Goal: Task Accomplishment & Management: Use online tool/utility

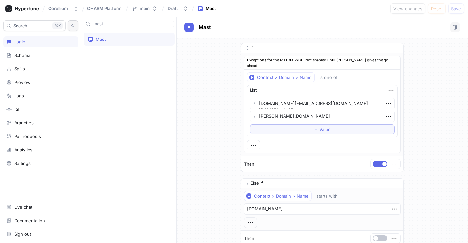
type textarea "x"
click at [15, 6] on icon at bounding box center [22, 8] width 34 height 7
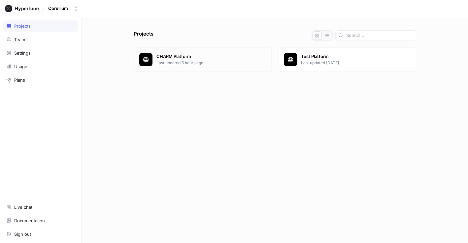
click at [190, 58] on p "CHARM Platform" at bounding box center [211, 56] width 110 height 7
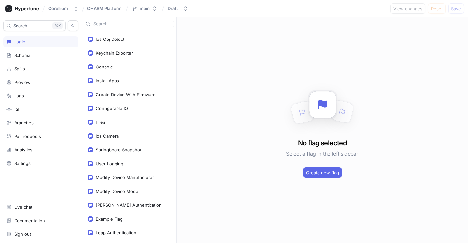
click at [109, 25] on input "text" at bounding box center [126, 24] width 67 height 7
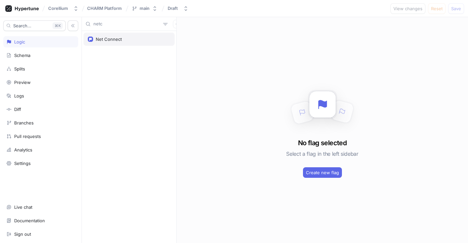
type input "netc"
click at [124, 40] on div "Net Connect" at bounding box center [129, 39] width 82 height 5
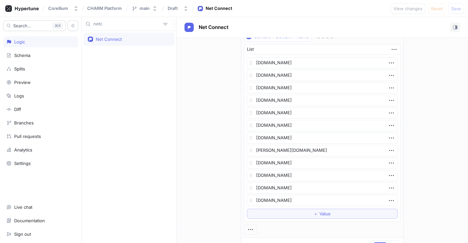
scroll to position [105, 0]
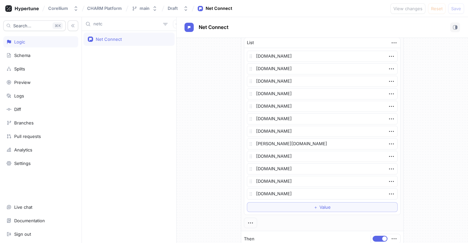
click at [306, 175] on div "[DOMAIN_NAME] [DOMAIN_NAME] [DOMAIN_NAME] [DOMAIN_NAME] [DOMAIN_NAME] [DOMAIN_N…" at bounding box center [322, 132] width 151 height 162
click at [322, 174] on div "[DOMAIN_NAME] [DOMAIN_NAME] [DOMAIN_NAME] [DOMAIN_NAME] [DOMAIN_NAME] [DOMAIN_N…" at bounding box center [322, 132] width 151 height 162
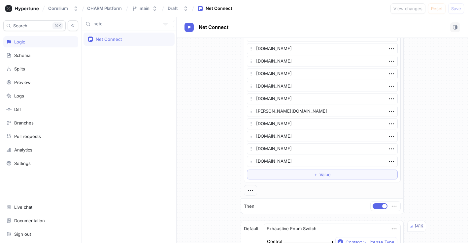
click at [428, 169] on div "If Context > Domain > Name starts with [DOMAIN_NAME] Then Else If Context > Dom…" at bounding box center [321, 212] width 291 height 625
click at [320, 175] on span "Value" at bounding box center [324, 175] width 11 height 4
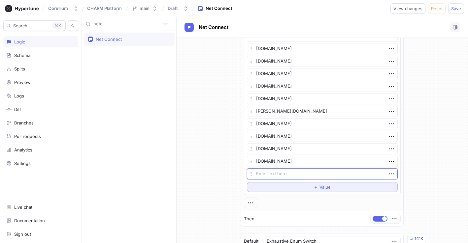
type textarea "x"
type textarea "[DOMAIN_NAME]"
type textarea "x"
type textarea "[DOMAIN_NAME]"
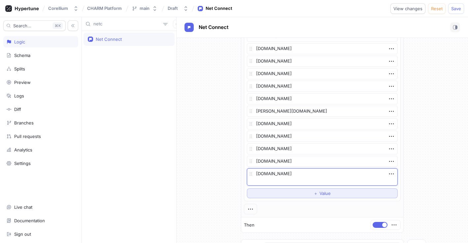
type textarea "x"
type textarea "[DOMAIN_NAME]"
type textarea "x"
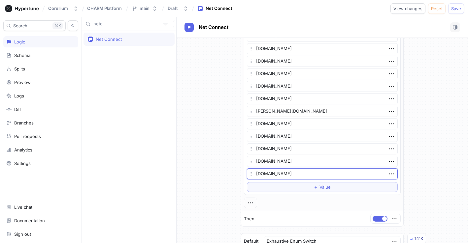
type textarea "[DOMAIN_NAME]"
click at [215, 174] on div "If Context > Domain > Name starts with [DOMAIN_NAME] Then Else If Context > Dom…" at bounding box center [321, 218] width 291 height 637
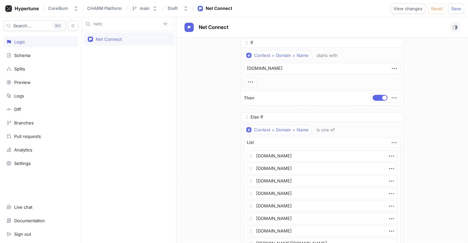
scroll to position [0, 0]
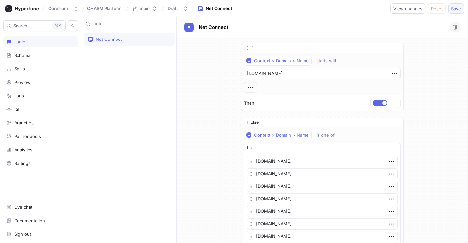
click at [453, 13] on button "Save" at bounding box center [456, 8] width 16 height 11
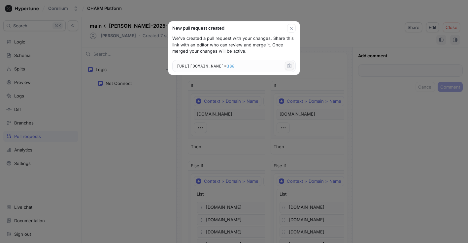
click at [291, 67] on icon "button" at bounding box center [289, 65] width 5 height 5
click at [3, 108] on div "New pull request created We've created a pull request with your changes. Share …" at bounding box center [234, 121] width 468 height 243
type textarea "x"
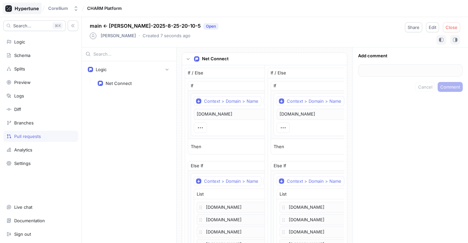
click at [25, 8] on icon at bounding box center [27, 9] width 24 height 4
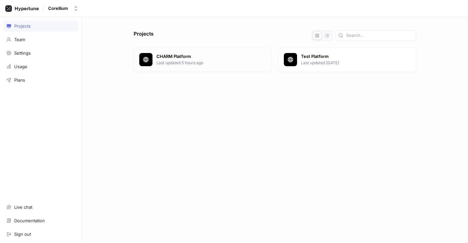
click at [175, 67] on div "CHARM Platform Last updated 5 hours ago" at bounding box center [203, 59] width 138 height 24
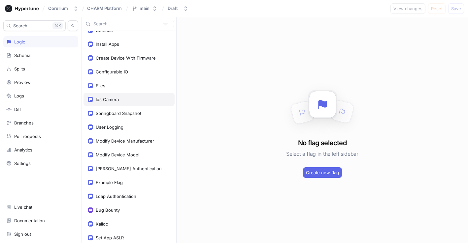
scroll to position [37, 0]
click at [119, 21] on input "text" at bounding box center [126, 24] width 67 height 7
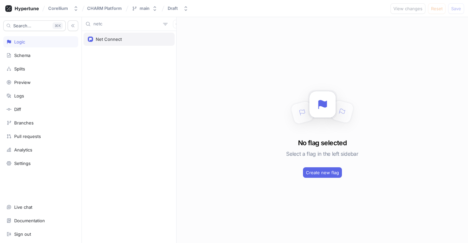
type input "netc"
click at [116, 40] on div "Net Connect" at bounding box center [109, 39] width 26 height 5
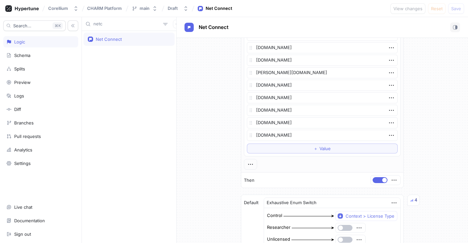
scroll to position [167, 0]
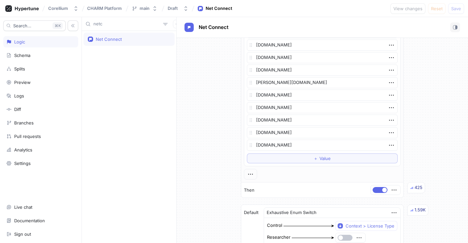
type textarea "x"
click at [33, 9] on icon at bounding box center [27, 9] width 24 height 4
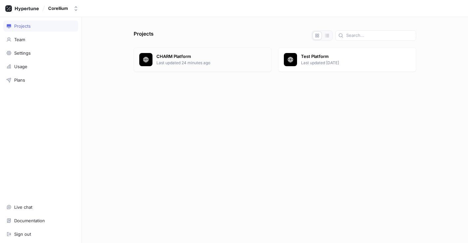
click at [197, 63] on p "Last updated 24 minutes ago" at bounding box center [211, 63] width 110 height 6
